Goal: Transaction & Acquisition: Purchase product/service

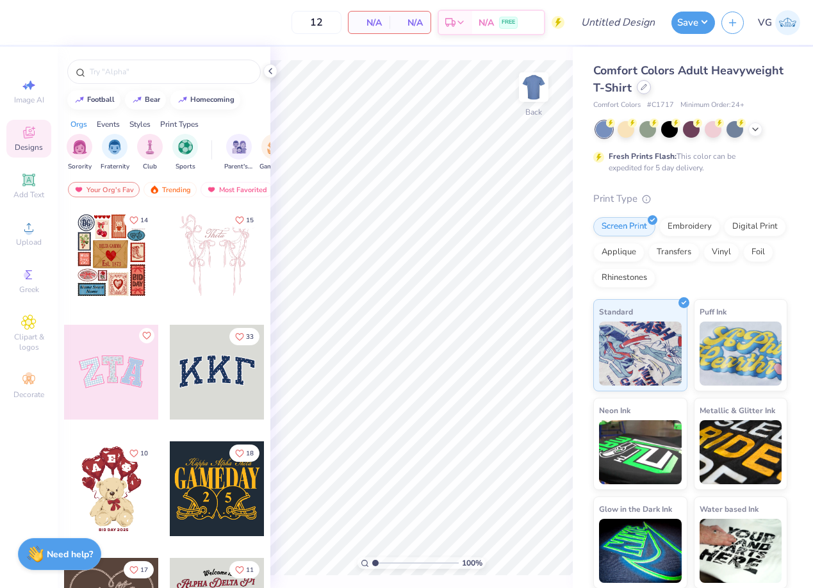
click at [640, 91] on div at bounding box center [644, 87] width 14 height 14
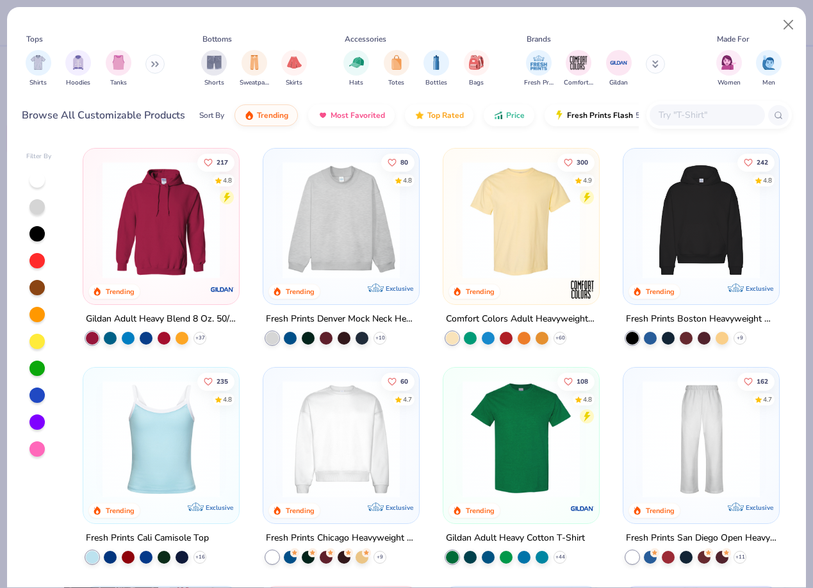
click at [330, 231] on img at bounding box center [341, 219] width 130 height 117
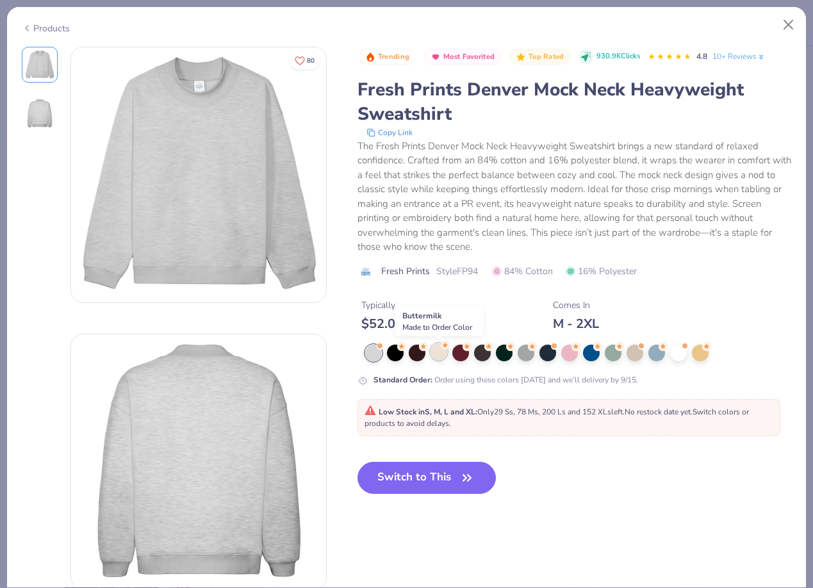
click at [441, 346] on icon at bounding box center [445, 345] width 9 height 9
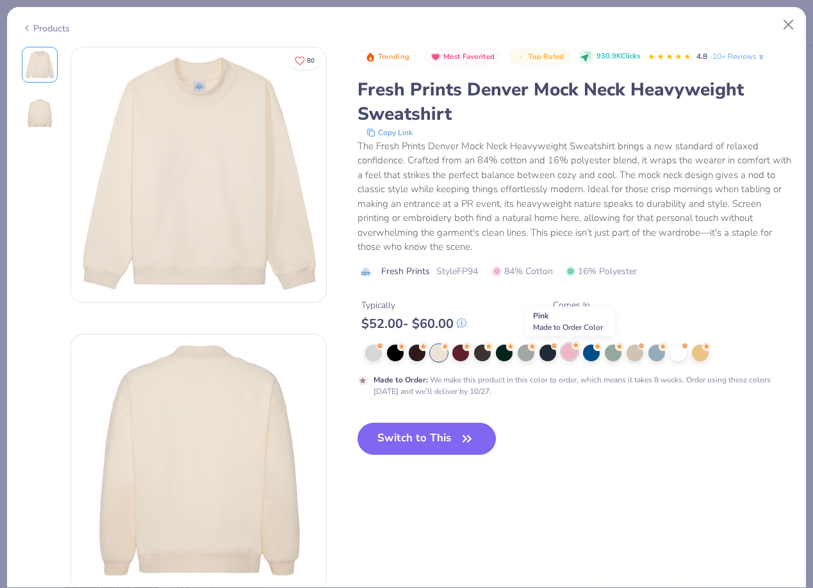
click at [575, 357] on div at bounding box center [569, 351] width 17 height 17
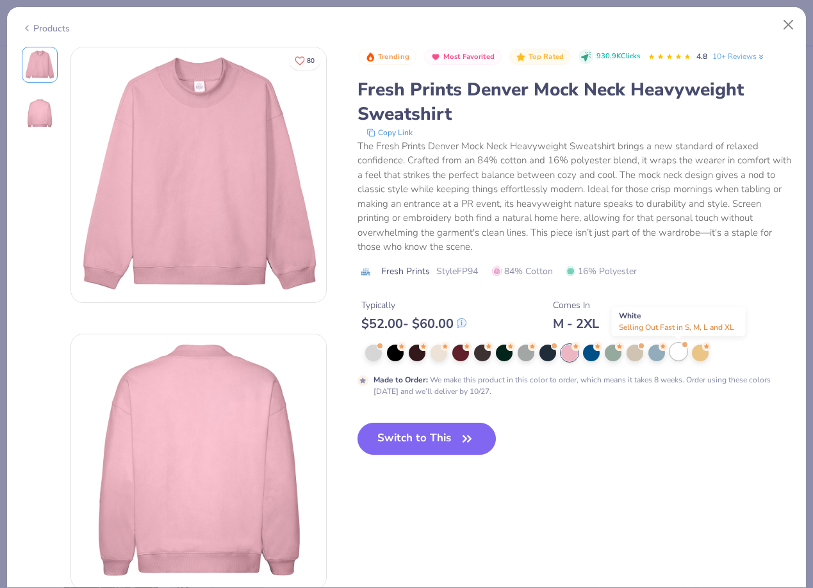
click at [672, 352] on div at bounding box center [678, 351] width 17 height 17
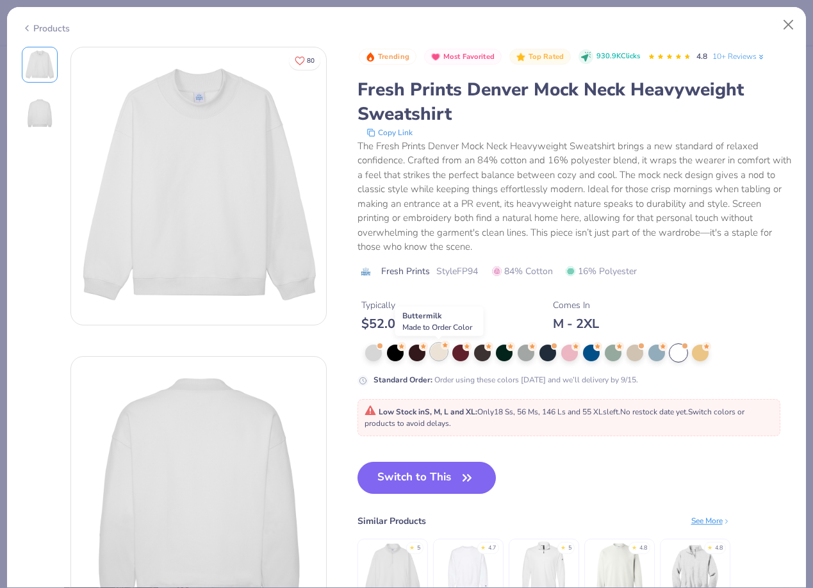
click at [434, 349] on div at bounding box center [438, 351] width 17 height 17
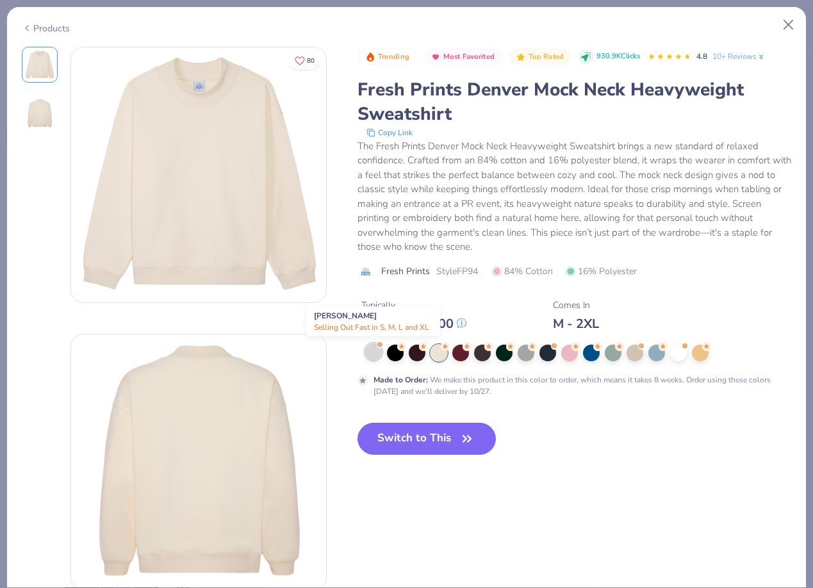
click at [367, 348] on div at bounding box center [373, 351] width 17 height 17
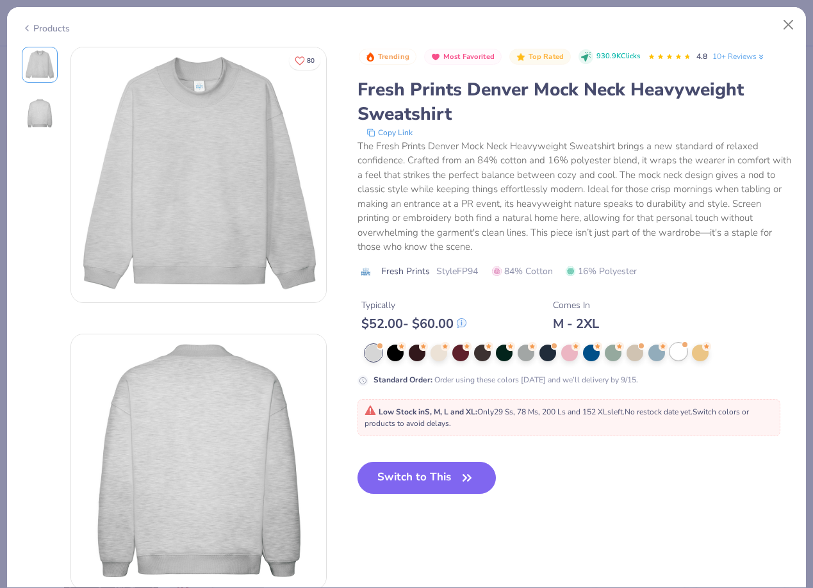
click at [679, 352] on div at bounding box center [678, 351] width 17 height 17
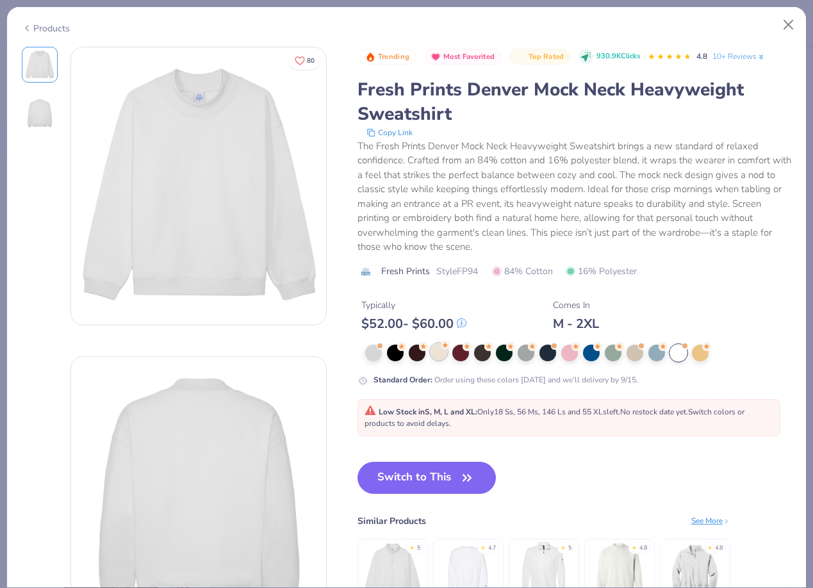
click at [443, 356] on div at bounding box center [438, 351] width 17 height 17
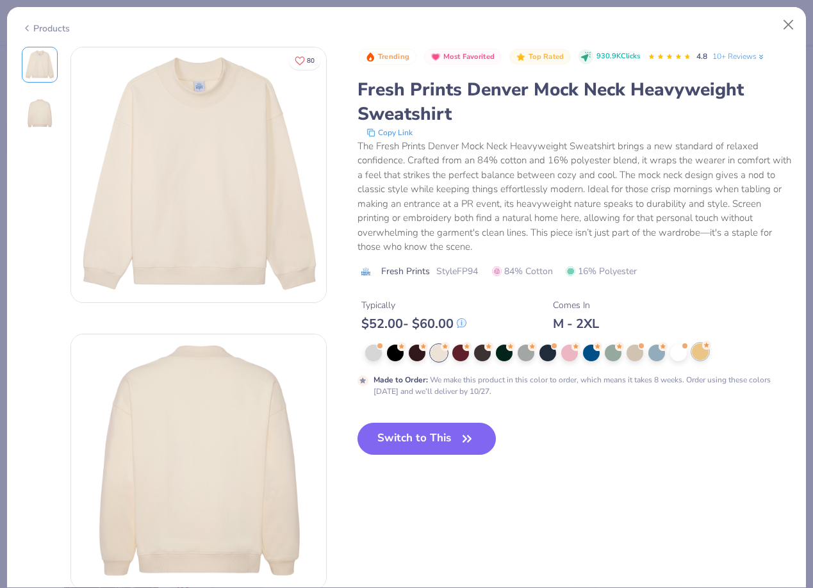
click at [702, 350] on icon at bounding box center [706, 345] width 9 height 9
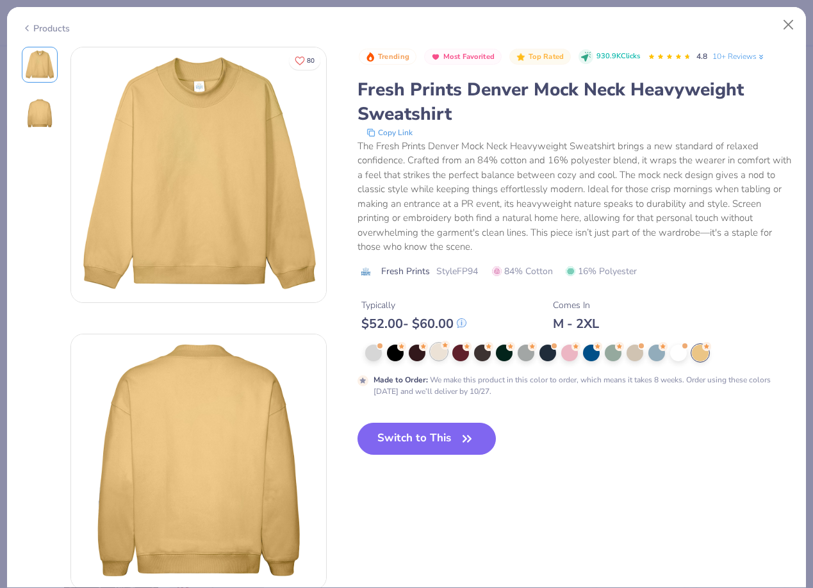
click at [438, 356] on div at bounding box center [438, 351] width 17 height 17
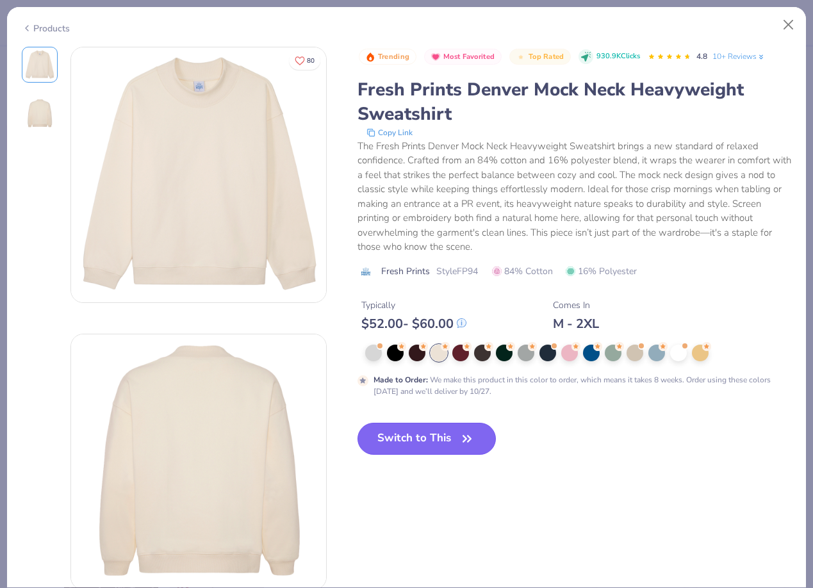
click at [405, 445] on button "Switch to This" at bounding box center [426, 439] width 139 height 32
type input "50"
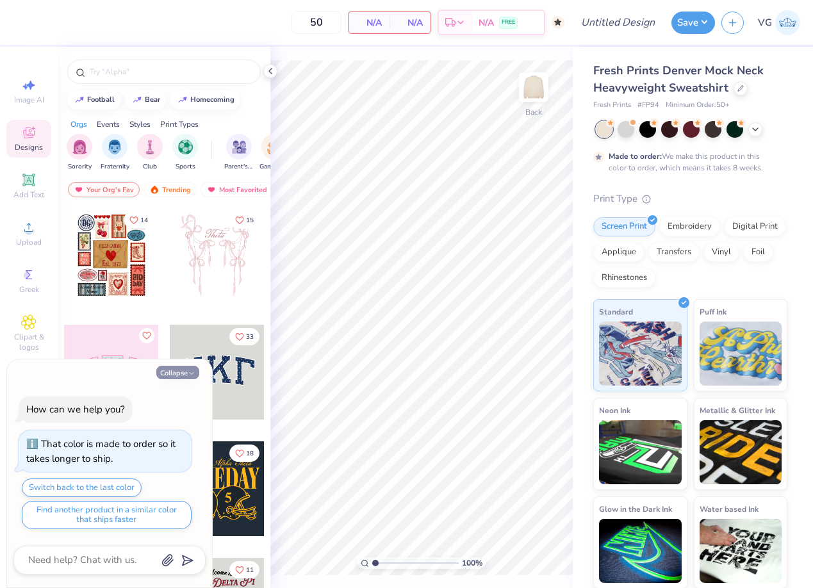
click at [180, 373] on button "Collapse" at bounding box center [177, 372] width 43 height 13
type textarea "x"
